Goal: Transaction & Acquisition: Purchase product/service

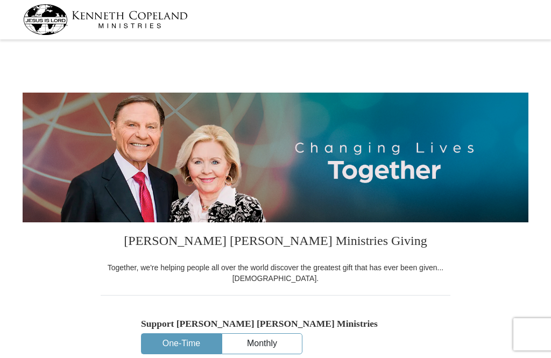
select select "VA"
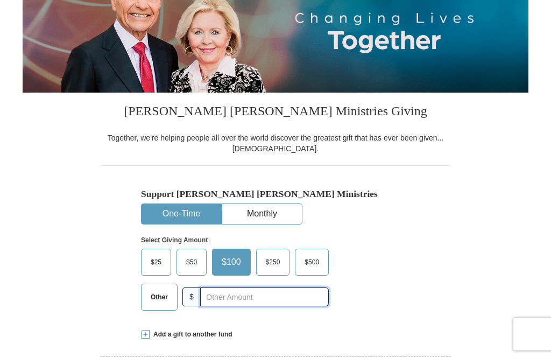
click at [247, 296] on input "text" at bounding box center [264, 296] width 128 height 19
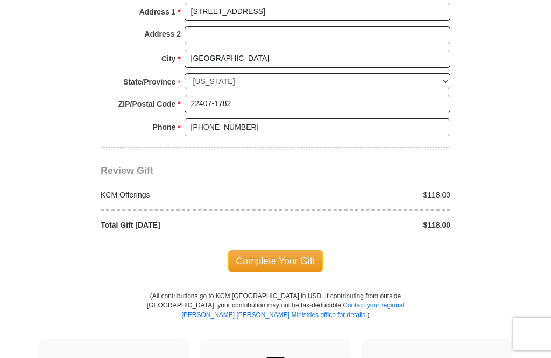
scroll to position [837, 0]
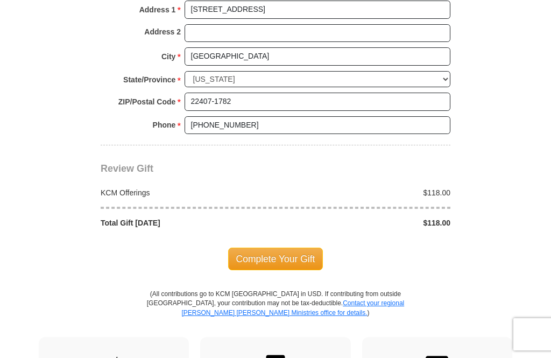
type input "118."
click at [290, 247] on span "Complete Your Gift" at bounding box center [275, 258] width 95 height 23
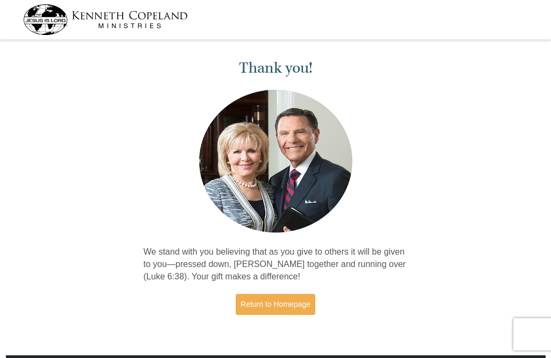
click at [289, 295] on link "Return to Homepage" at bounding box center [275, 304] width 80 height 21
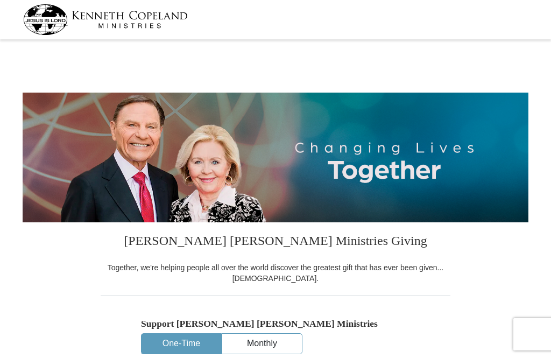
select select "VA"
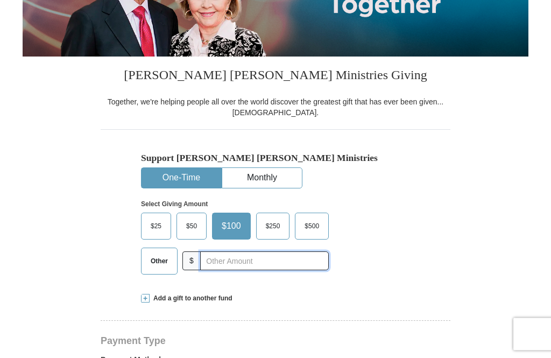
click at [238, 259] on input "text" at bounding box center [264, 261] width 128 height 19
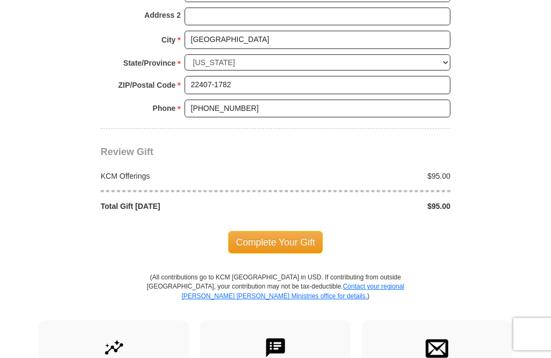
scroll to position [854, 0]
type input "95."
click at [298, 232] on span "Complete Your Gift" at bounding box center [275, 242] width 95 height 23
